Goal: Information Seeking & Learning: Learn about a topic

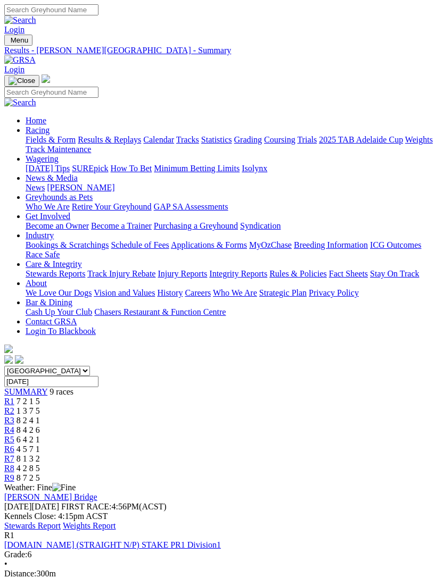
click at [61, 521] on link "Stewards Report" at bounding box center [32, 525] width 56 height 9
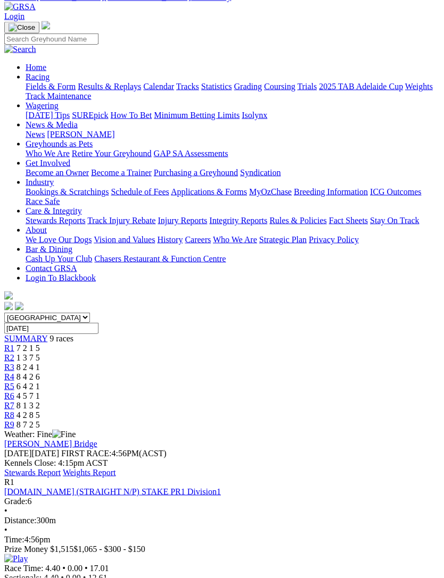
scroll to position [55, 0]
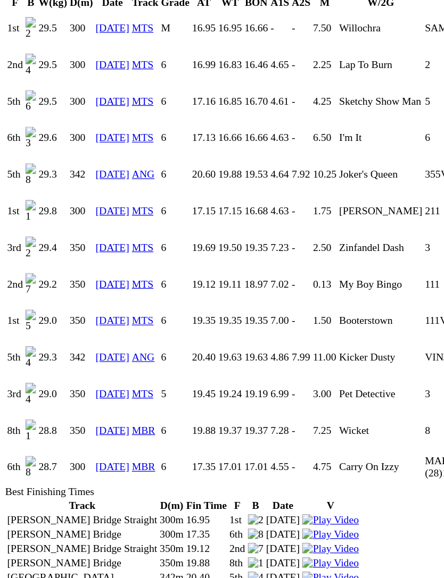
scroll to position [811, 0]
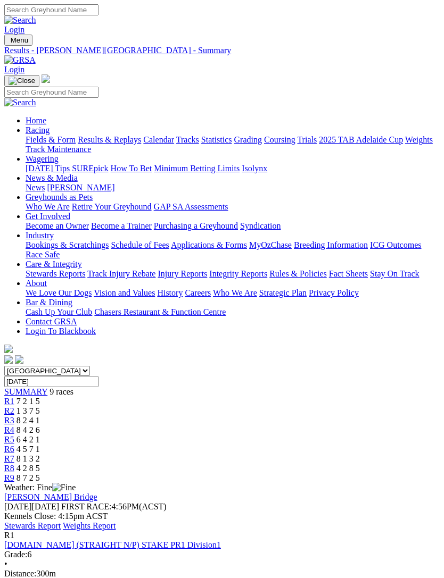
scroll to position [90, 0]
click at [61, 521] on link "Stewards Report" at bounding box center [32, 525] width 56 height 9
click at [14, 445] on span "R6" at bounding box center [9, 449] width 10 height 9
click at [40, 454] on span "8 1 3 2" at bounding box center [27, 458] width 23 height 9
